Goal: Transaction & Acquisition: Purchase product/service

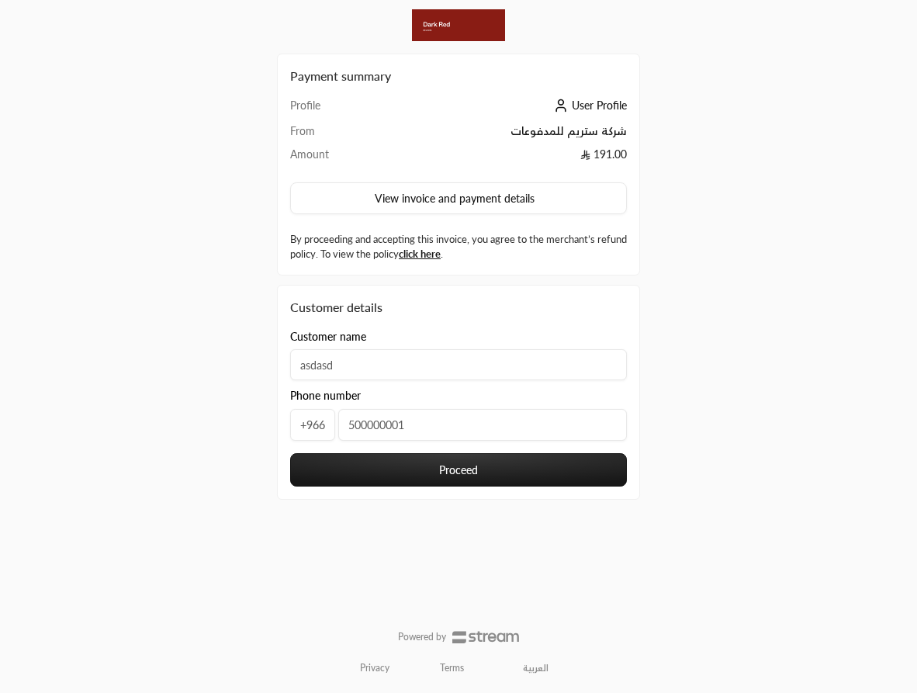
type input "500000001"
click at [505, 479] on button "Proceed" at bounding box center [458, 469] width 337 height 33
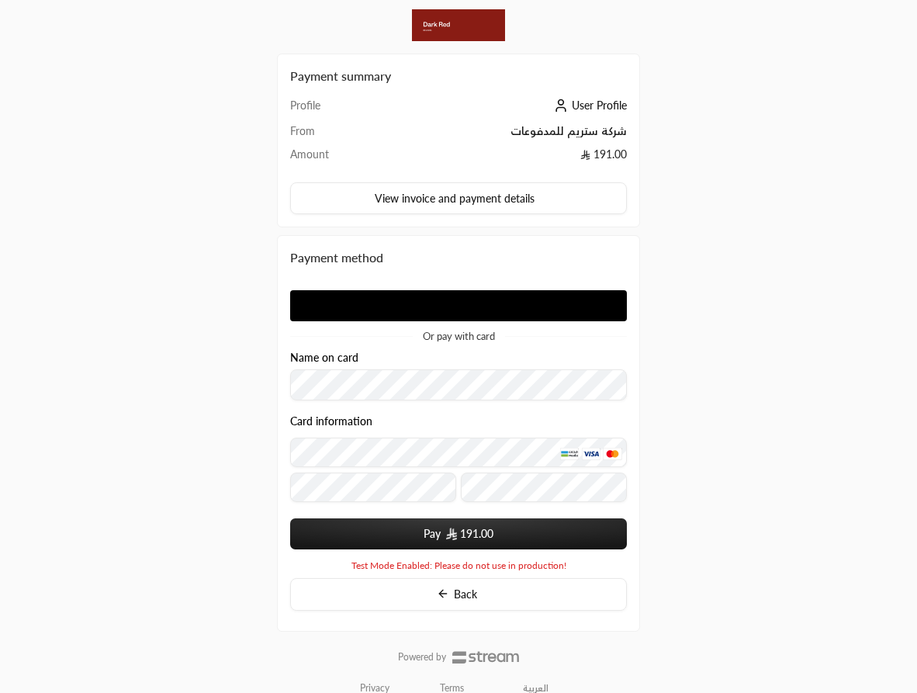
click at [477, 306] on div "Or pay with card Name on card Card information Pay 191.00 Powered by Moyasar Te…" at bounding box center [458, 425] width 337 height 292
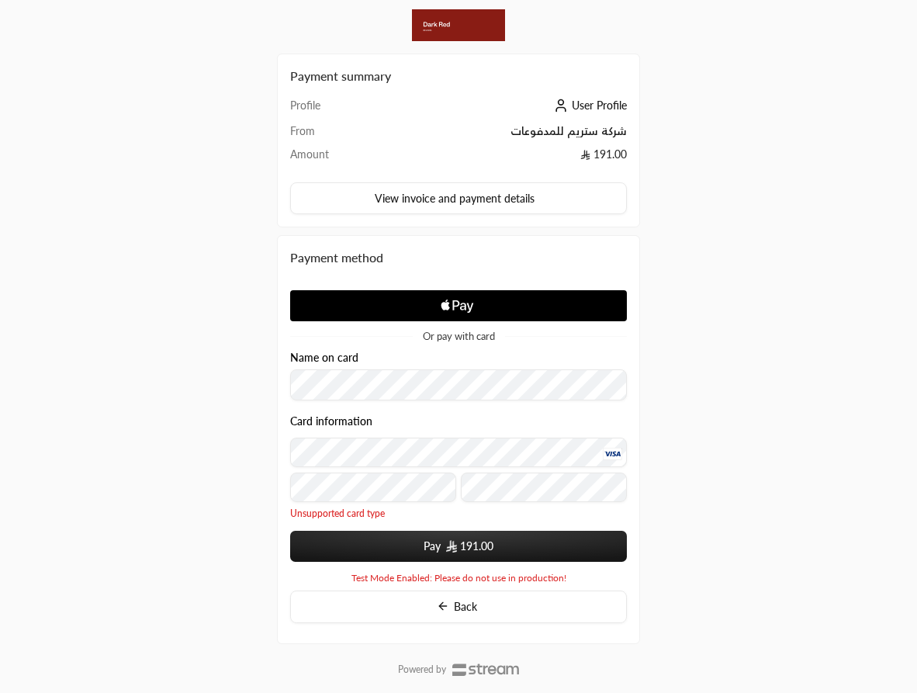
click at [290, 531] on button "Pay 191.00" at bounding box center [458, 546] width 337 height 31
